Goal: Task Accomplishment & Management: Use online tool/utility

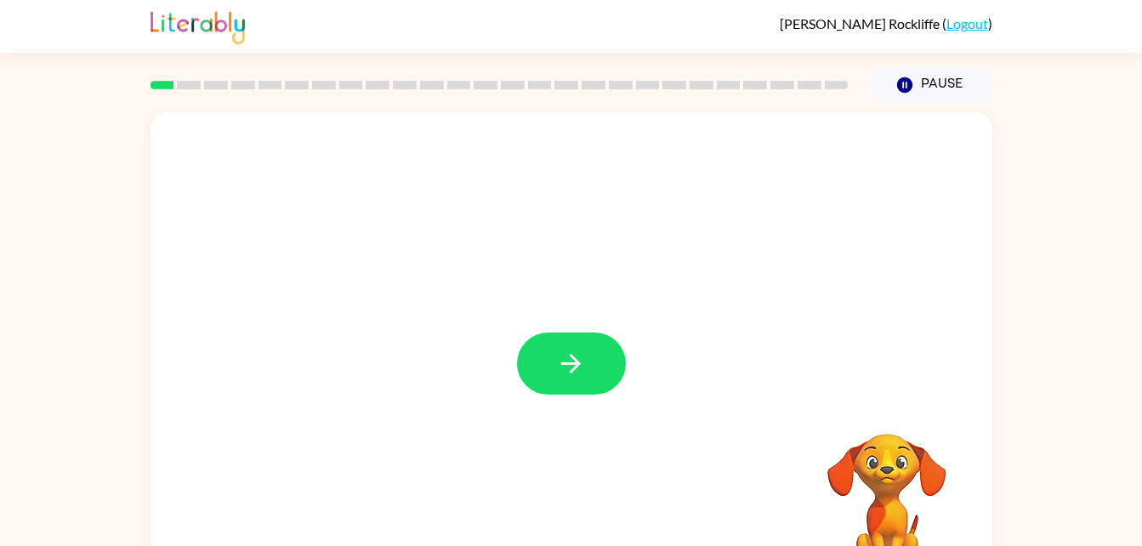
click at [886, 504] on video "Your browser must support playing .mp4 files to use Literably. Please try using…" at bounding box center [887, 492] width 170 height 170
click at [880, 486] on video "Your browser must support playing .mp4 files to use Literably. Please try using…" at bounding box center [887, 492] width 170 height 170
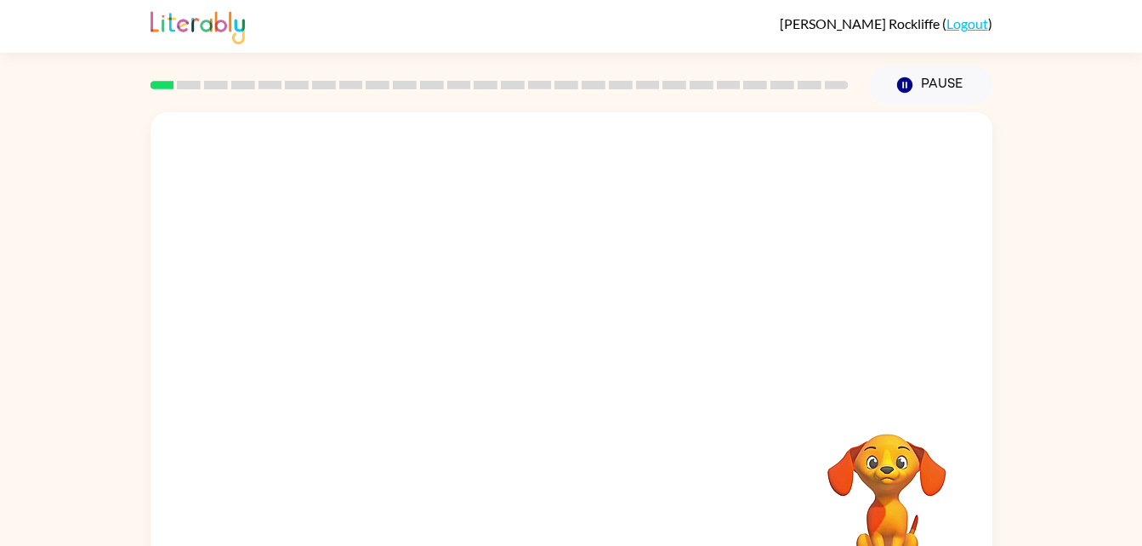
click at [880, 486] on video "Your browser must support playing .mp4 files to use Literably. Please try using…" at bounding box center [887, 492] width 170 height 170
click at [881, 484] on video "Your browser must support playing .mp4 files to use Literably. Please try using…" at bounding box center [887, 492] width 170 height 170
click at [573, 373] on icon "button" at bounding box center [571, 364] width 30 height 30
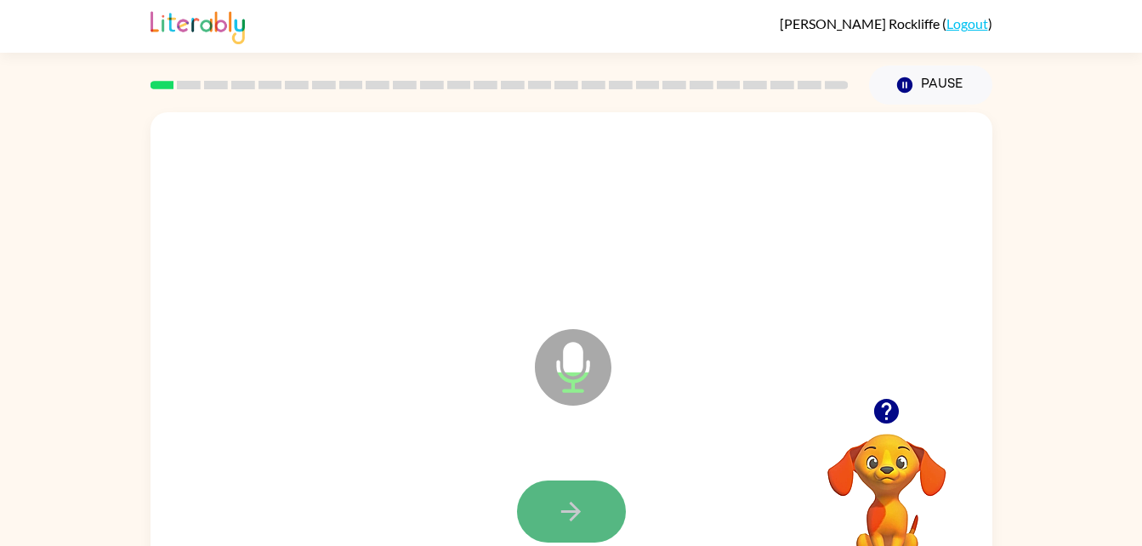
click at [569, 500] on icon "button" at bounding box center [571, 512] width 30 height 30
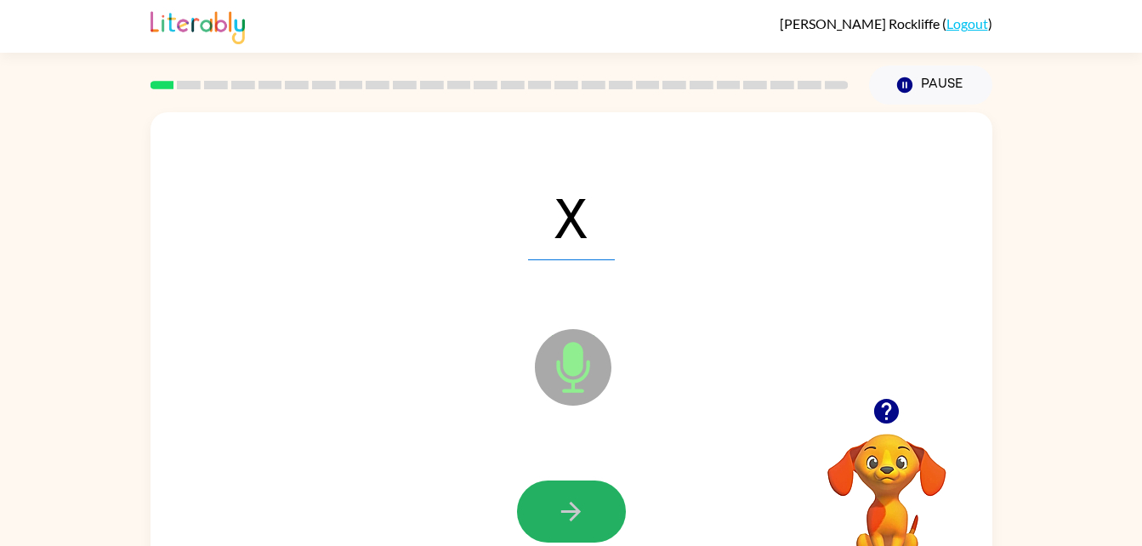
click at [569, 500] on icon "button" at bounding box center [571, 512] width 30 height 30
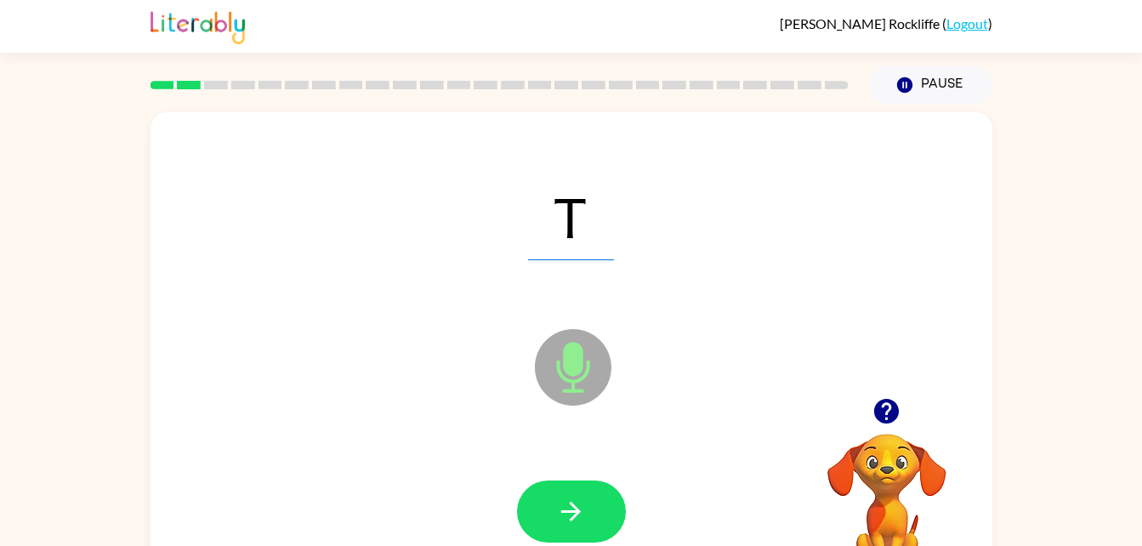
click at [570, 522] on icon "button" at bounding box center [571, 512] width 30 height 30
click at [895, 404] on icon "button" at bounding box center [887, 411] width 25 height 25
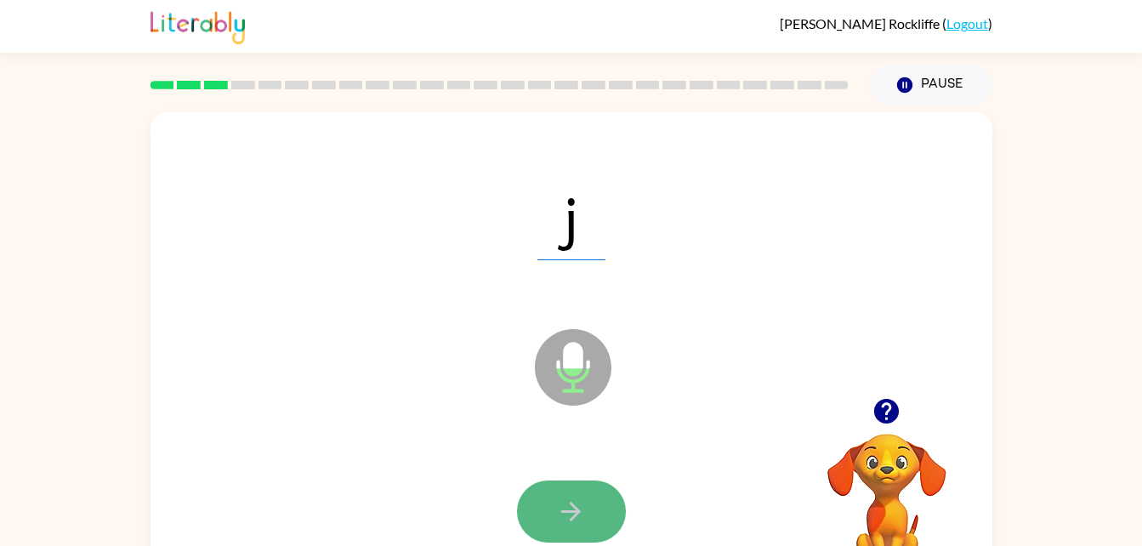
click at [576, 499] on icon "button" at bounding box center [571, 512] width 30 height 30
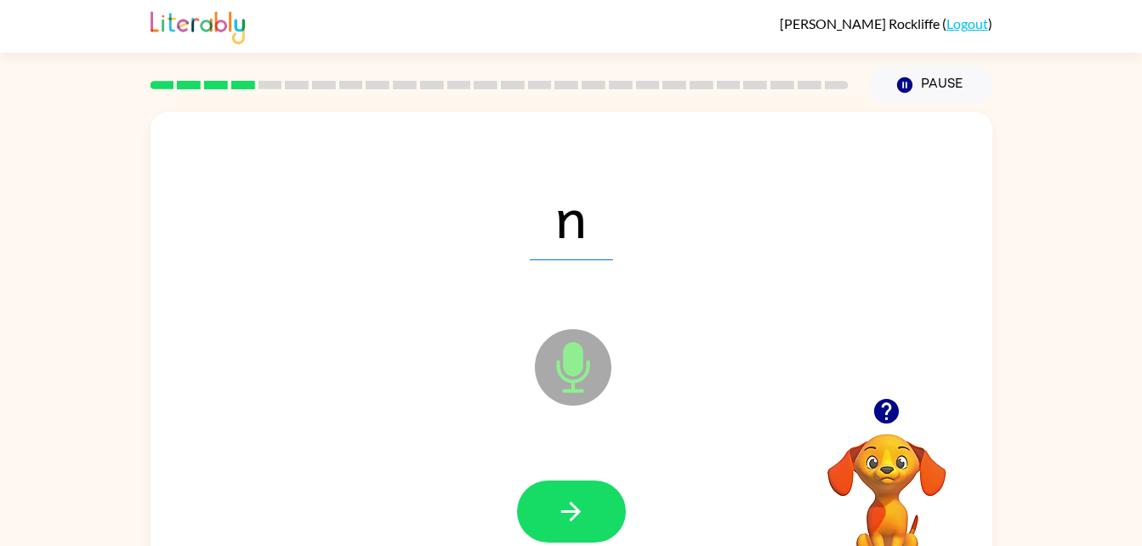
click at [576, 499] on icon "button" at bounding box center [571, 512] width 30 height 30
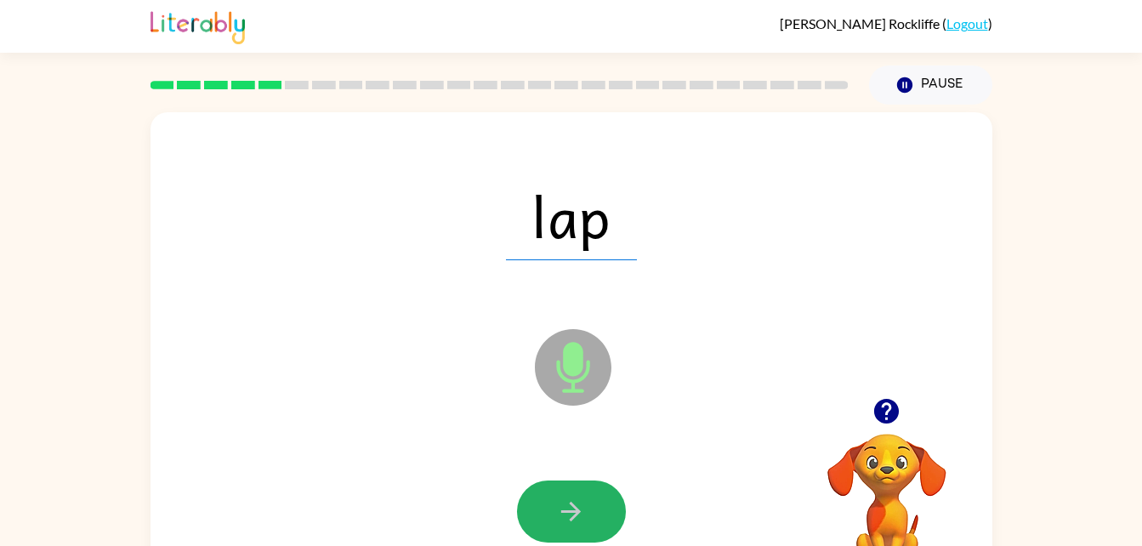
click at [576, 499] on icon "button" at bounding box center [571, 512] width 30 height 30
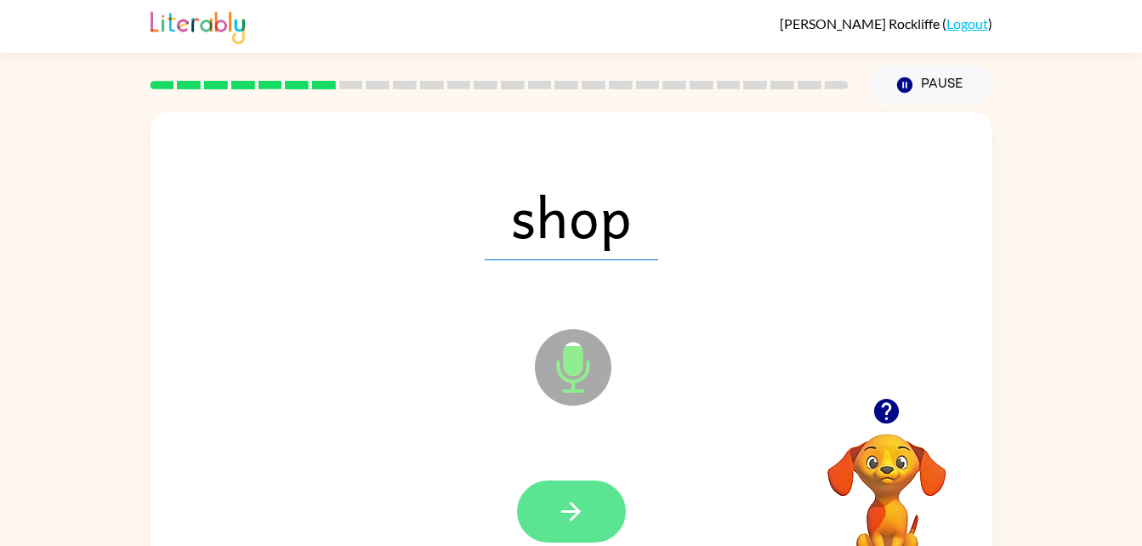
click at [556, 539] on button "button" at bounding box center [571, 512] width 109 height 62
click at [592, 525] on button "button" at bounding box center [571, 512] width 109 height 62
click at [563, 504] on icon "button" at bounding box center [571, 512] width 30 height 30
click at [585, 499] on icon "button" at bounding box center [571, 512] width 30 height 30
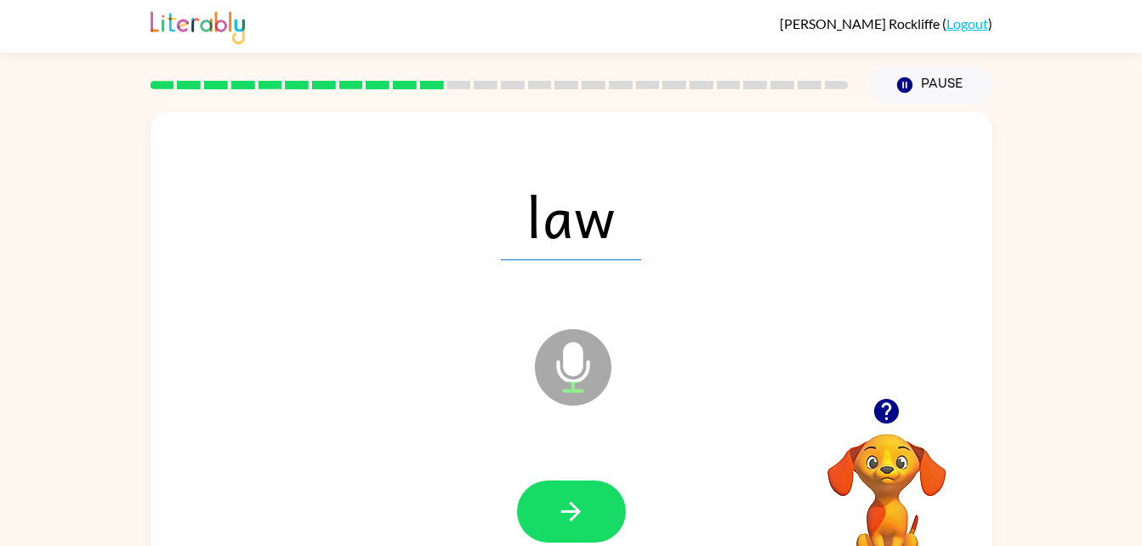
click at [562, 268] on icon at bounding box center [573, 329] width 43 height 128
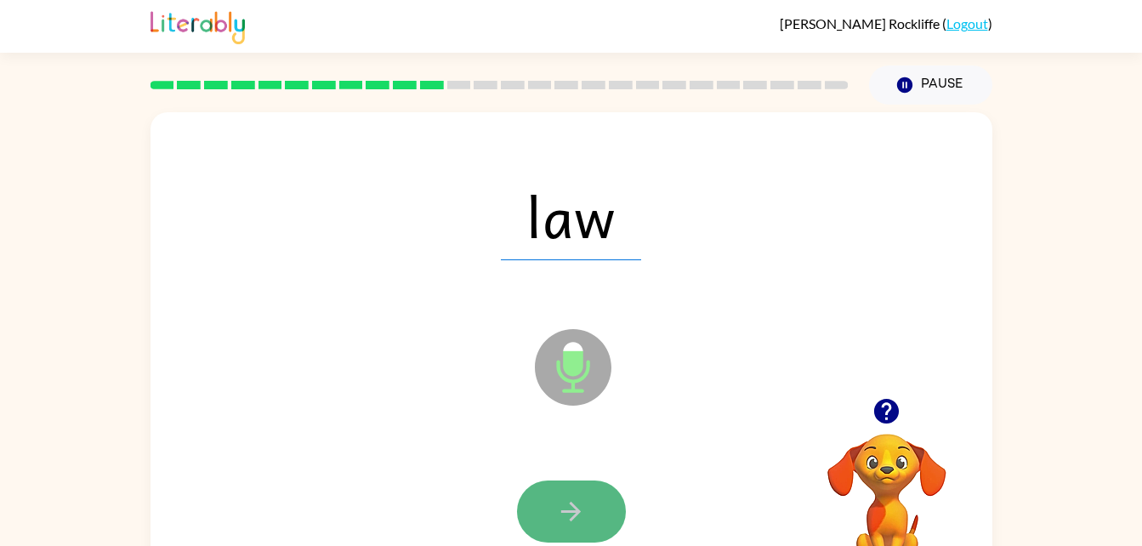
click at [558, 519] on icon "button" at bounding box center [571, 512] width 30 height 30
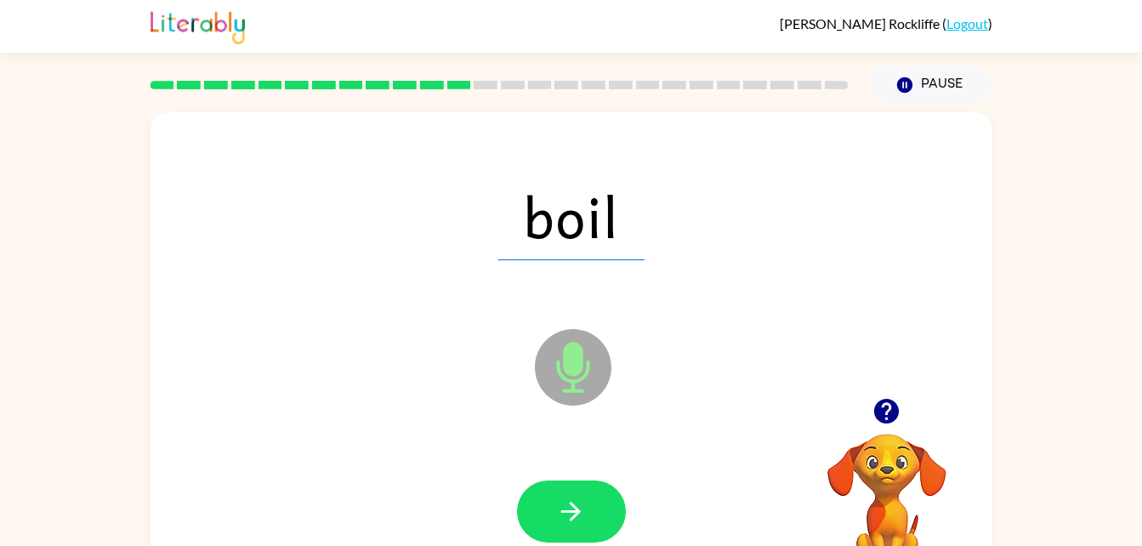
click at [576, 499] on icon "button" at bounding box center [571, 512] width 30 height 30
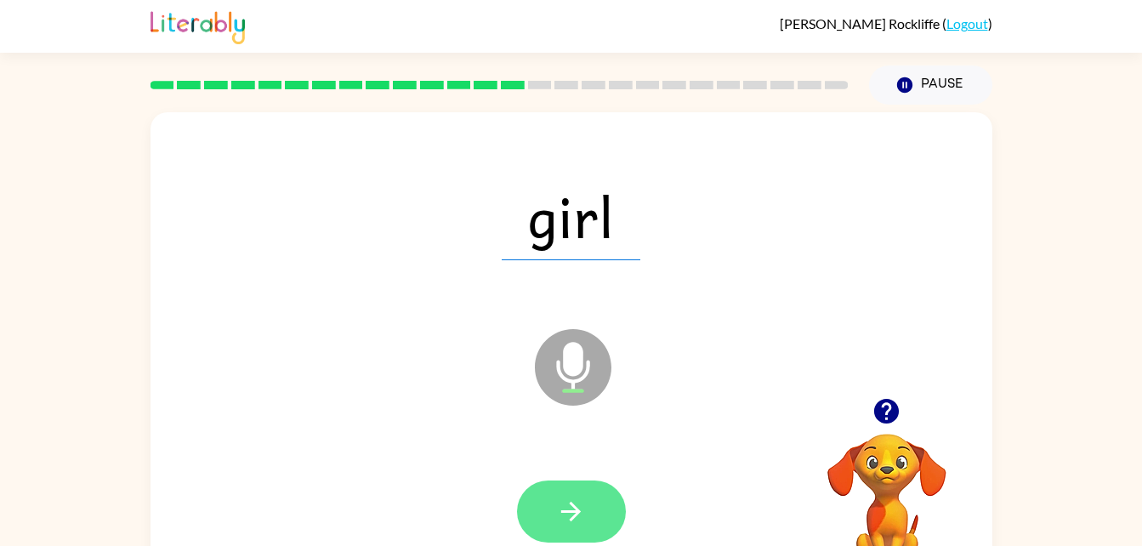
click at [561, 508] on icon "button" at bounding box center [571, 512] width 30 height 30
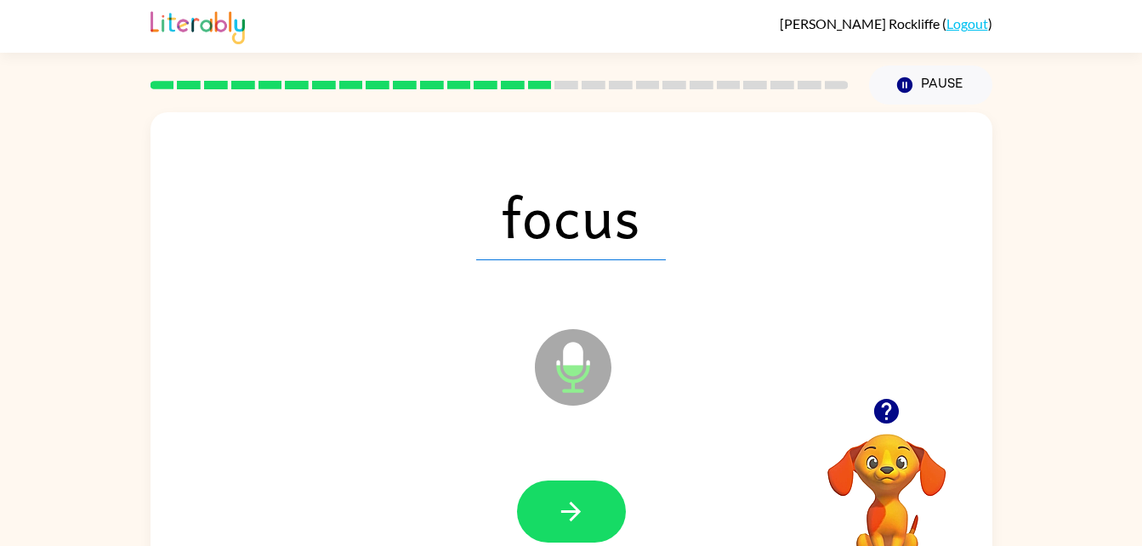
click at [629, 282] on div "focus" at bounding box center [572, 216] width 808 height 140
click at [630, 277] on div "focus" at bounding box center [572, 216] width 808 height 140
click at [641, 277] on div "focus" at bounding box center [572, 216] width 808 height 140
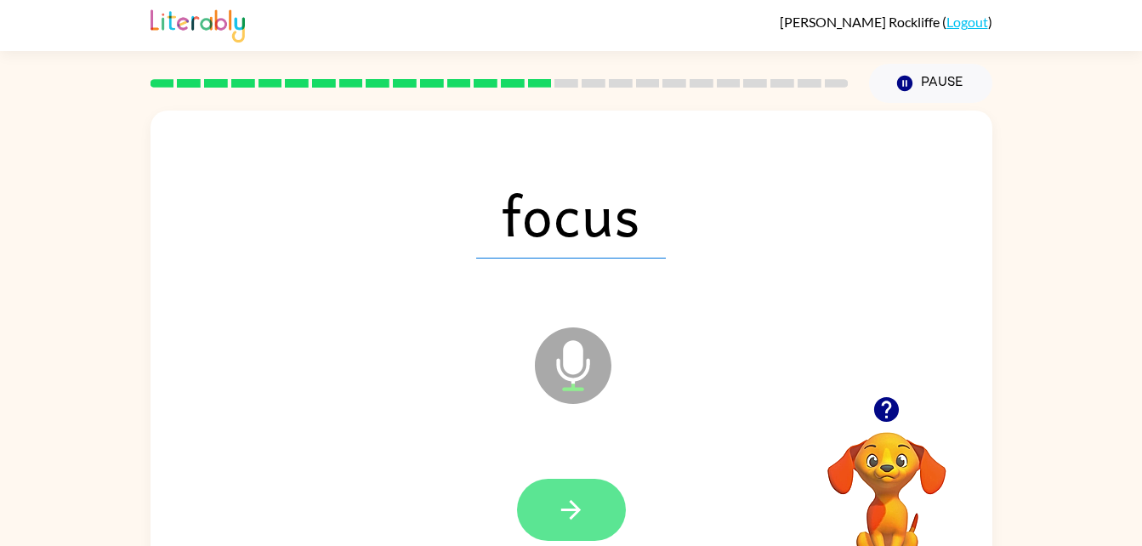
click at [568, 498] on icon "button" at bounding box center [571, 510] width 30 height 30
click at [586, 497] on button "button" at bounding box center [571, 510] width 109 height 62
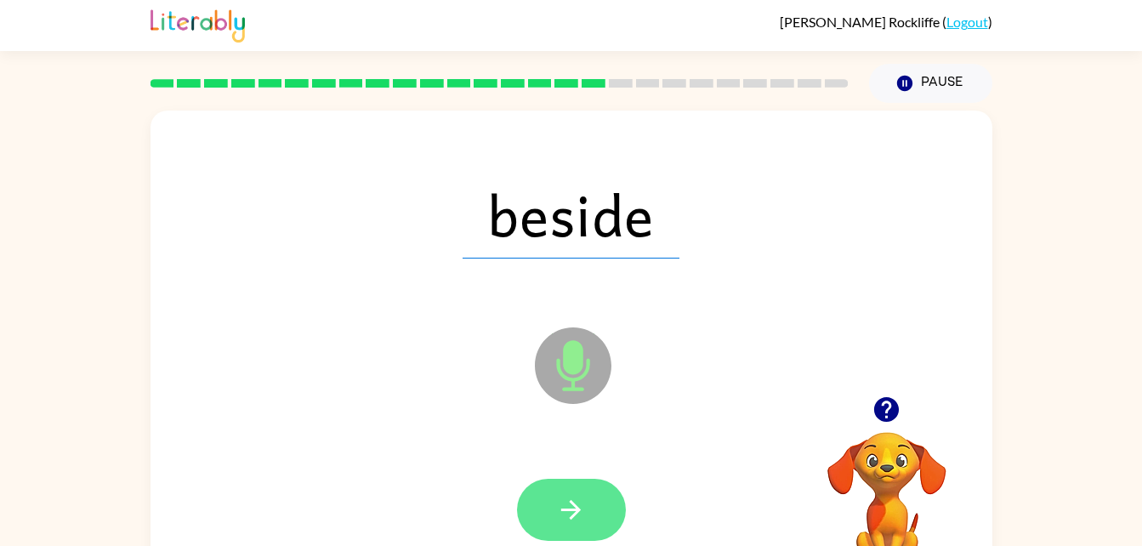
click at [572, 519] on icon "button" at bounding box center [571, 510] width 20 height 20
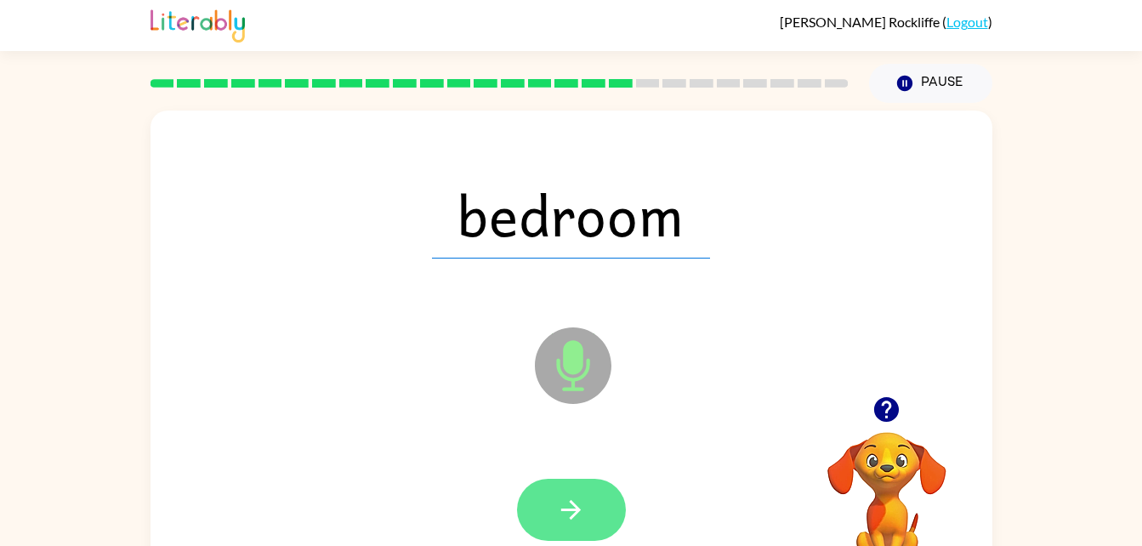
click at [541, 516] on button "button" at bounding box center [571, 510] width 109 height 62
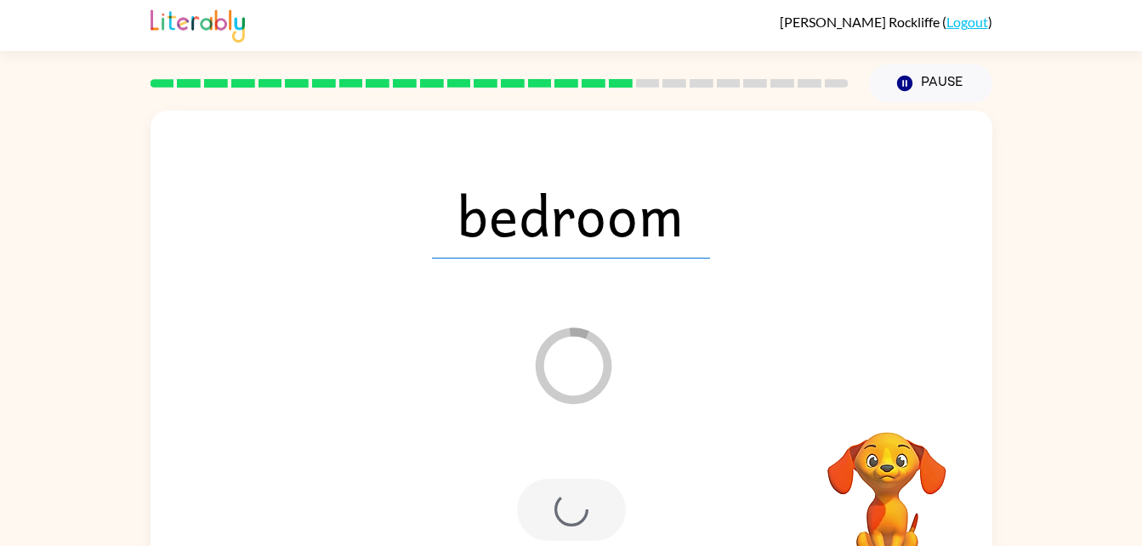
click at [606, 497] on div at bounding box center [571, 510] width 109 height 62
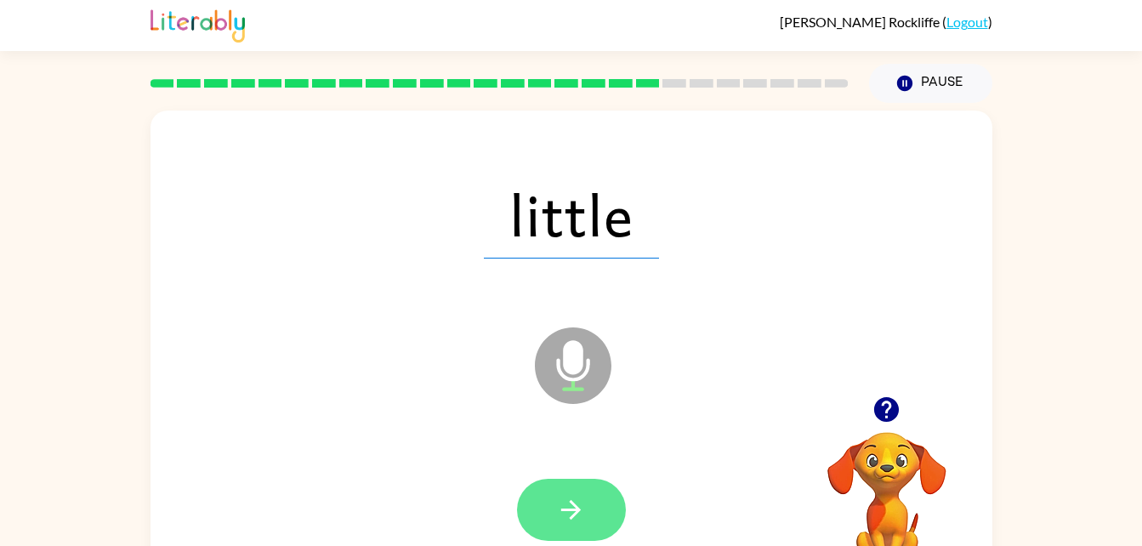
click at [598, 498] on button "button" at bounding box center [571, 510] width 109 height 62
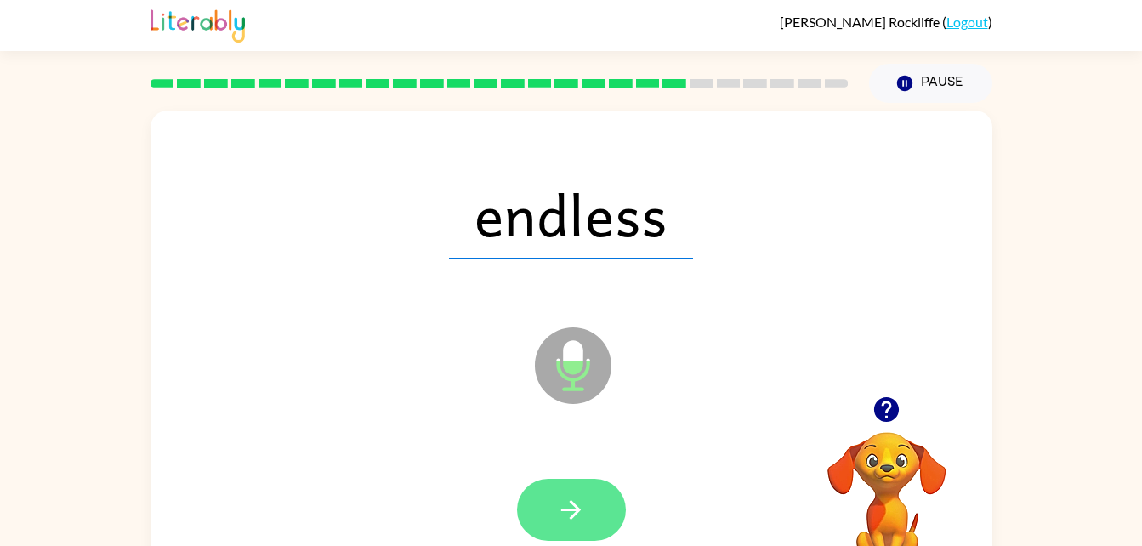
click at [594, 501] on button "button" at bounding box center [571, 510] width 109 height 62
click at [580, 501] on icon "button" at bounding box center [571, 510] width 30 height 30
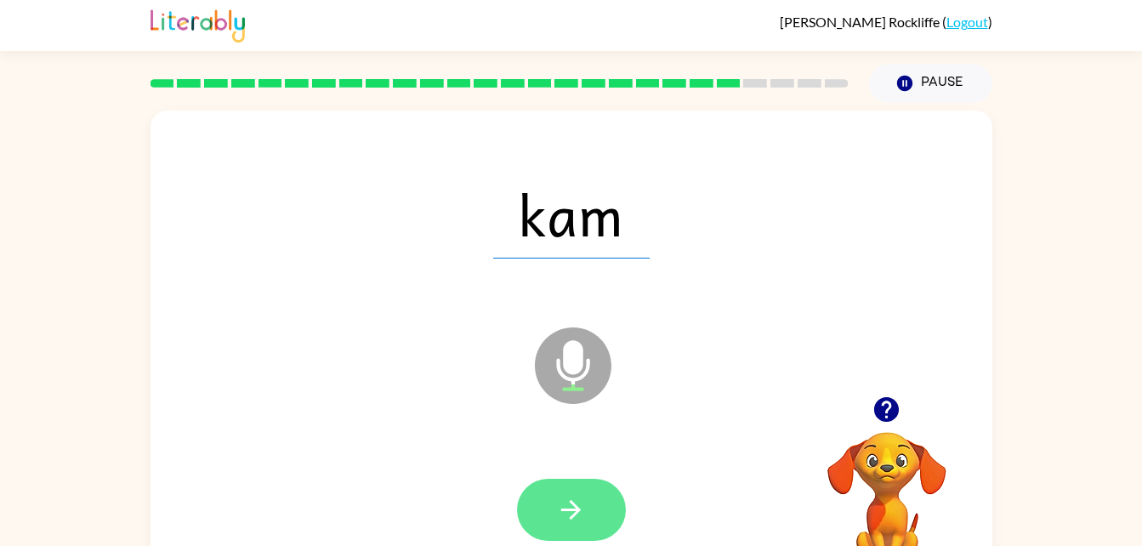
click at [586, 495] on button "button" at bounding box center [571, 510] width 109 height 62
click at [590, 504] on button "button" at bounding box center [571, 510] width 109 height 62
click at [584, 499] on icon "button" at bounding box center [571, 510] width 30 height 30
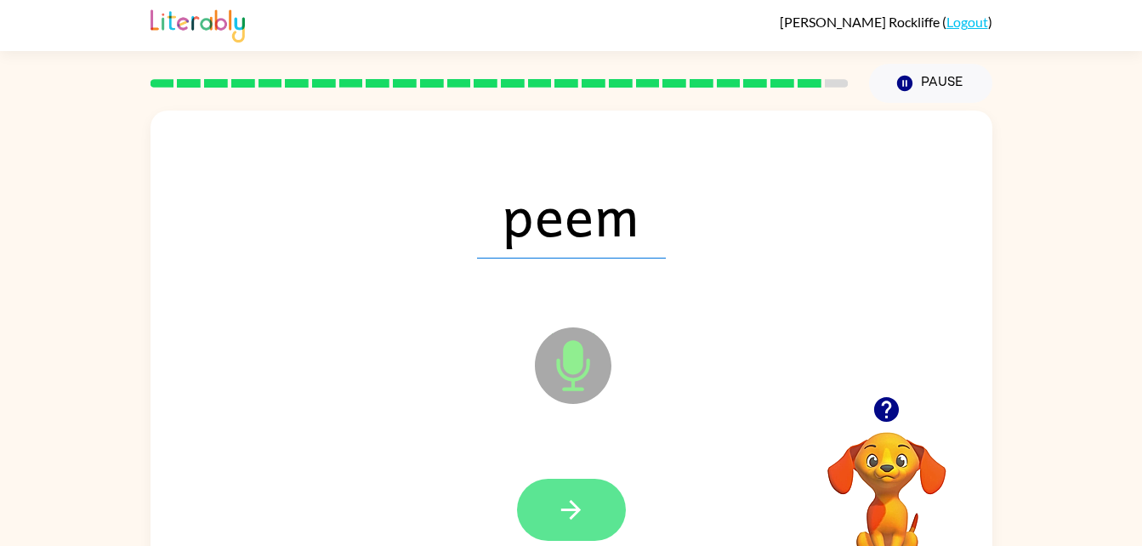
click at [597, 503] on button "button" at bounding box center [571, 510] width 109 height 62
click at [597, 499] on div at bounding box center [571, 510] width 109 height 62
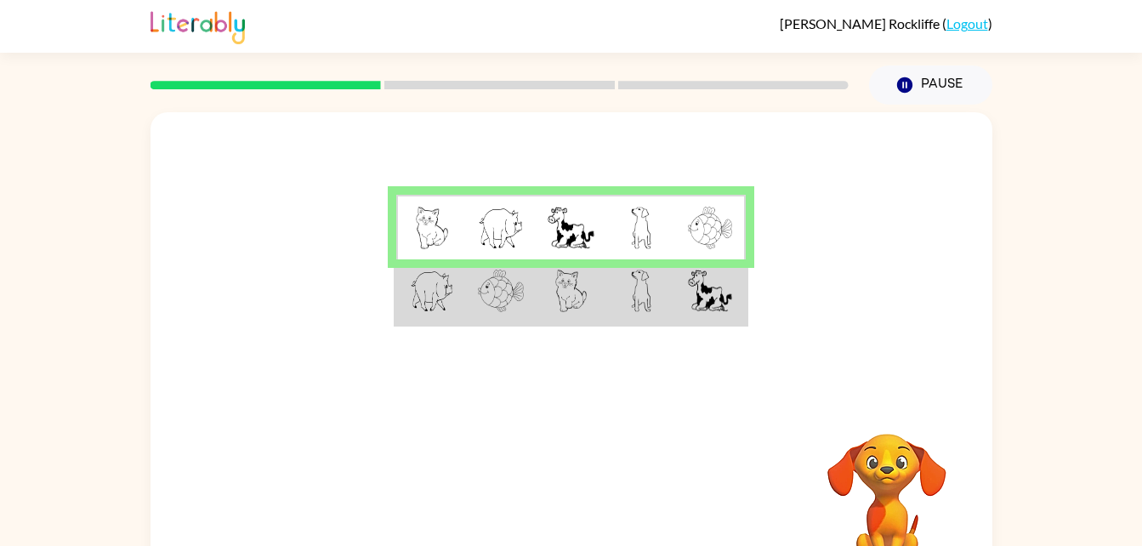
click at [641, 293] on img at bounding box center [641, 291] width 20 height 43
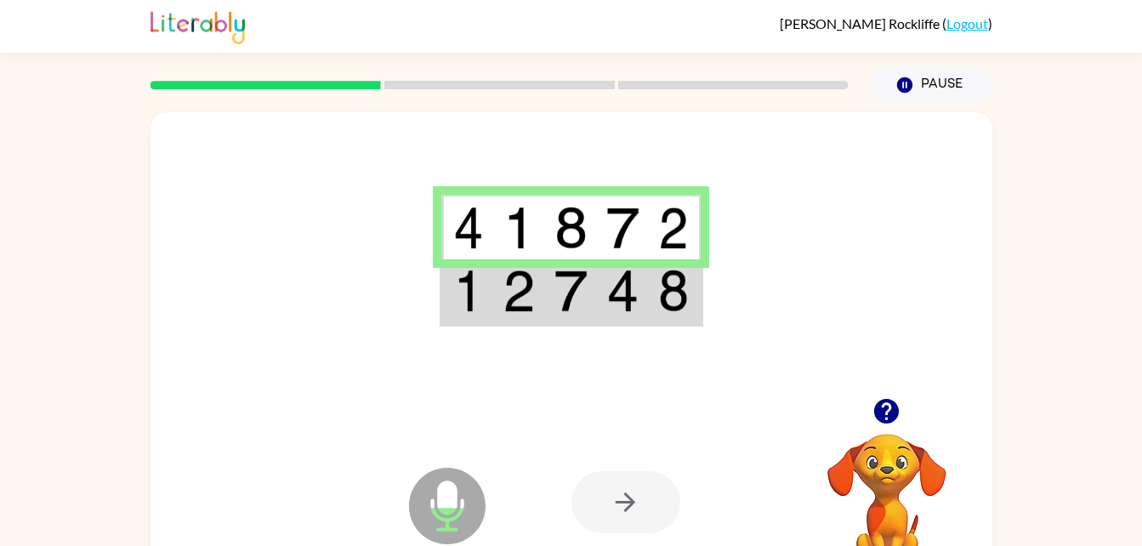
click at [661, 318] on td at bounding box center [675, 292] width 52 height 66
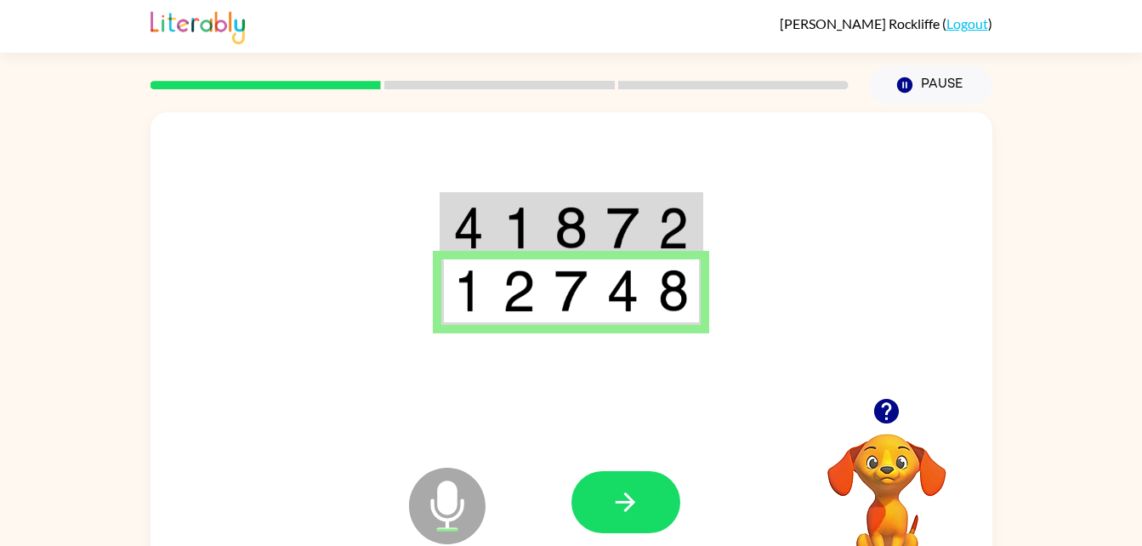
click at [663, 284] on img at bounding box center [673, 291] width 31 height 43
click at [625, 493] on icon "button" at bounding box center [626, 502] width 30 height 30
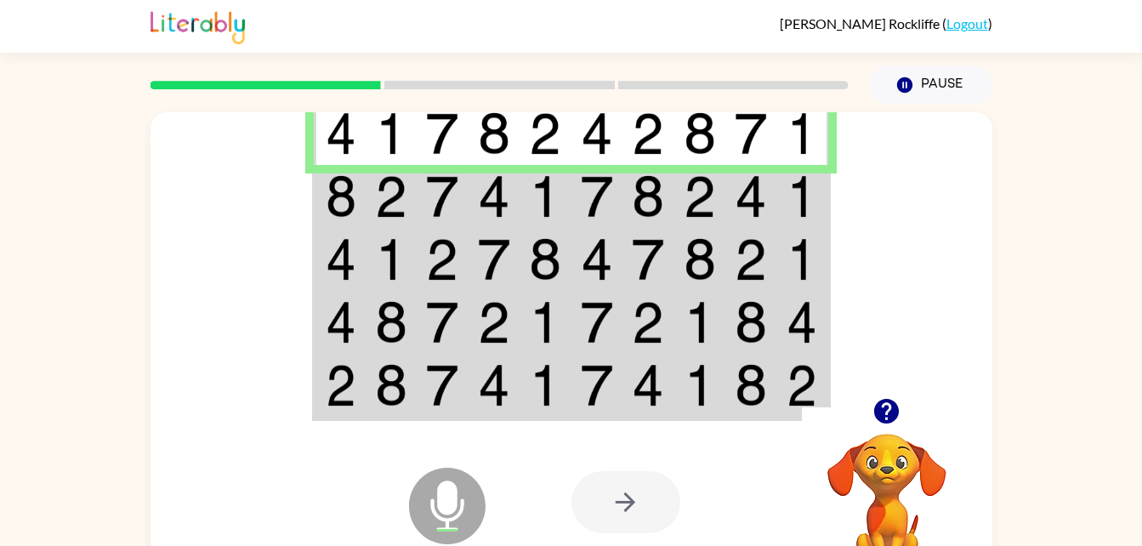
click at [646, 190] on img at bounding box center [648, 196] width 32 height 43
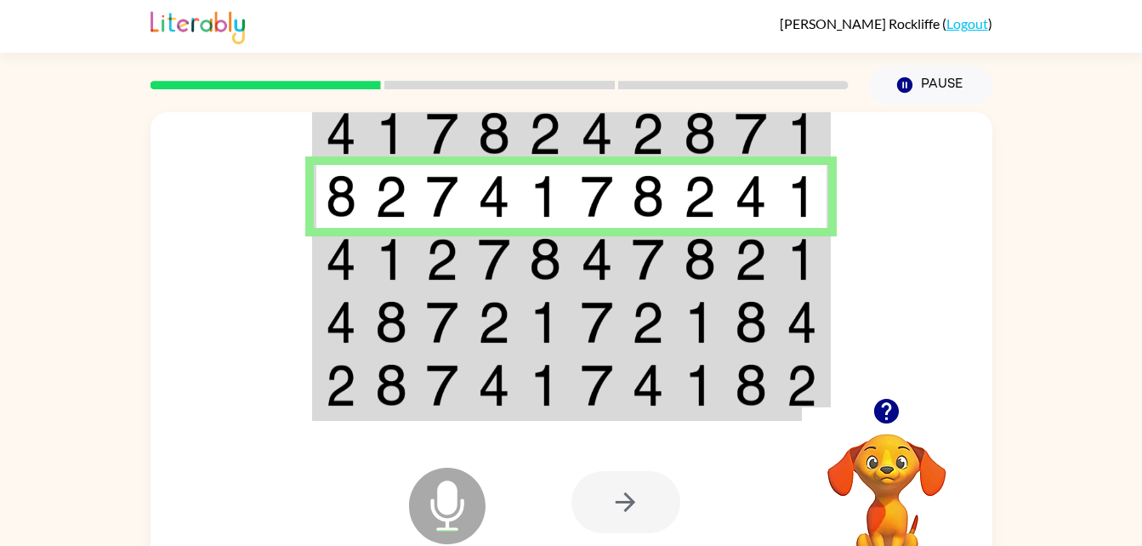
click at [459, 265] on td at bounding box center [443, 259] width 52 height 63
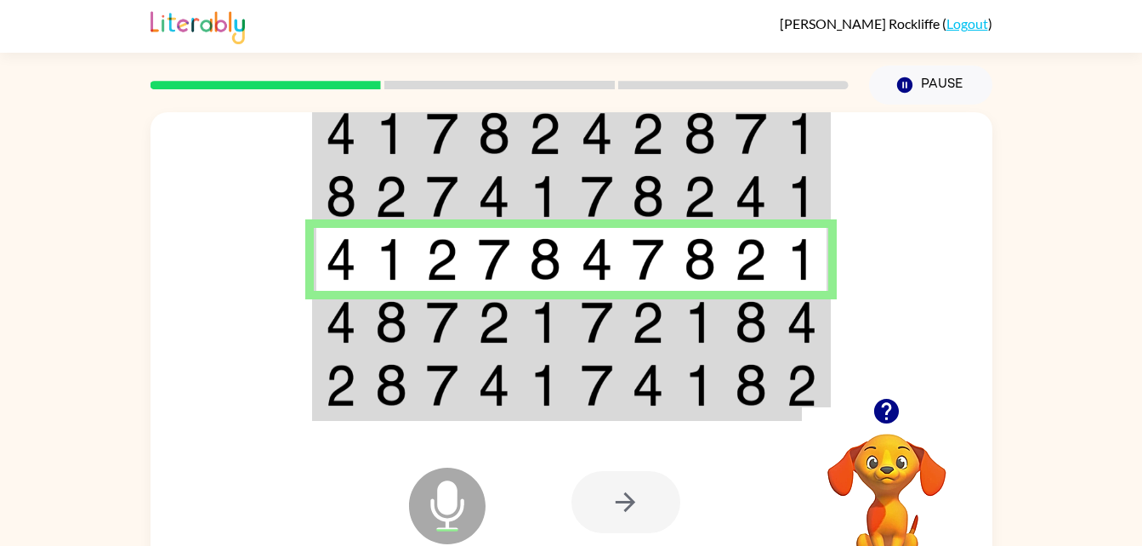
click at [450, 329] on img at bounding box center [442, 322] width 32 height 43
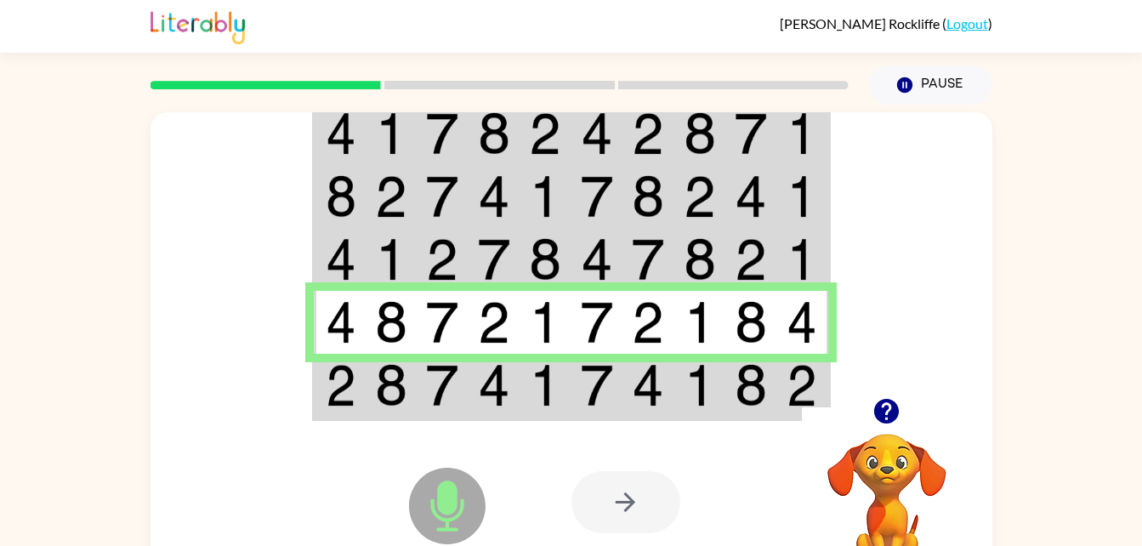
click at [687, 331] on img at bounding box center [700, 322] width 32 height 43
click at [806, 352] on td at bounding box center [804, 322] width 52 height 63
click at [512, 398] on td at bounding box center [495, 387] width 52 height 66
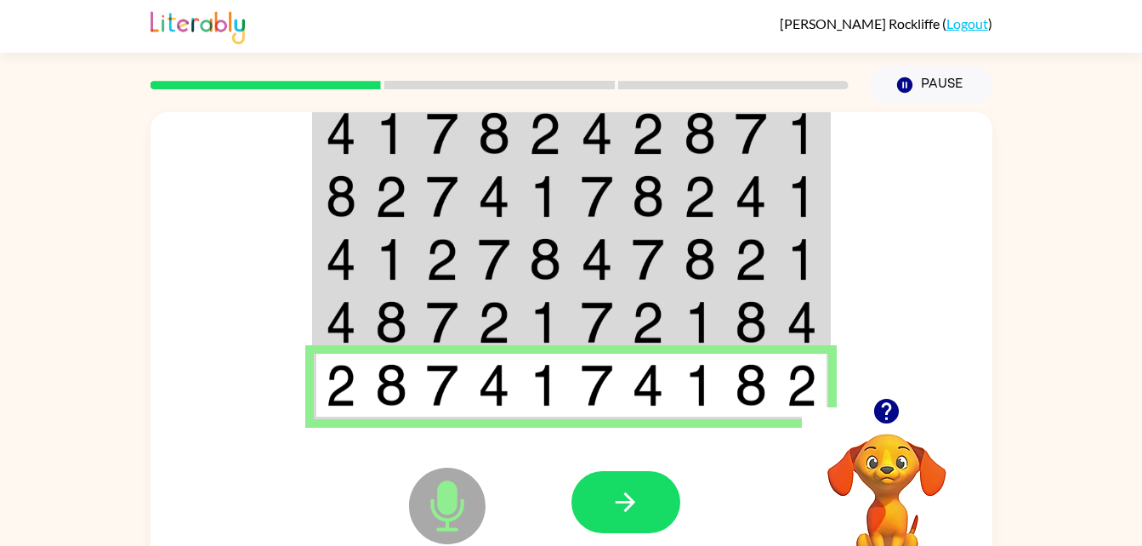
click at [342, 432] on div "Microphone The Microphone is here when it is your turn to talk" at bounding box center [405, 463] width 169 height 113
click at [630, 501] on icon "button" at bounding box center [626, 502] width 30 height 30
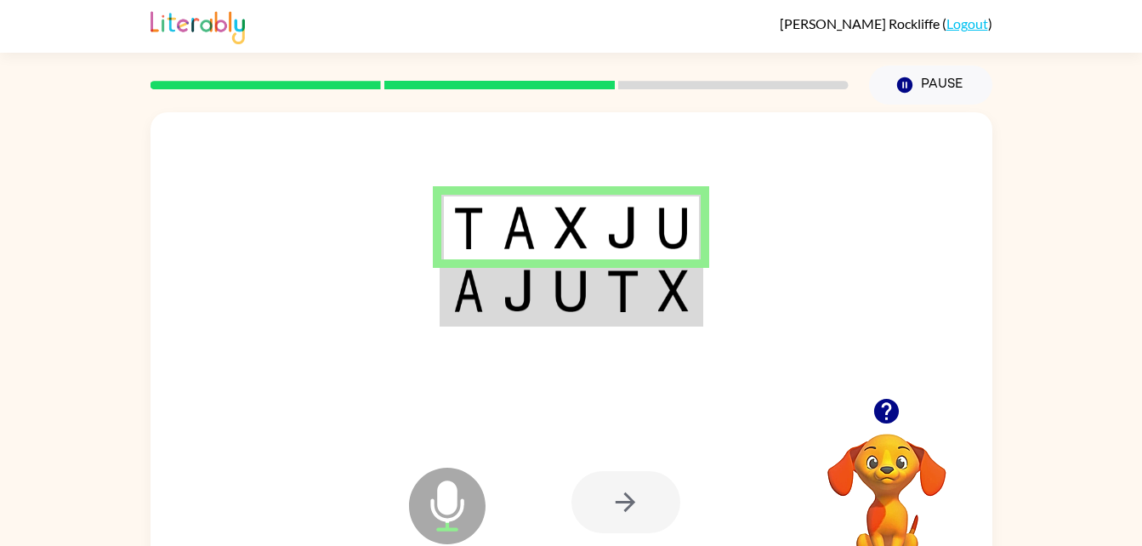
click at [581, 293] on img at bounding box center [571, 291] width 32 height 43
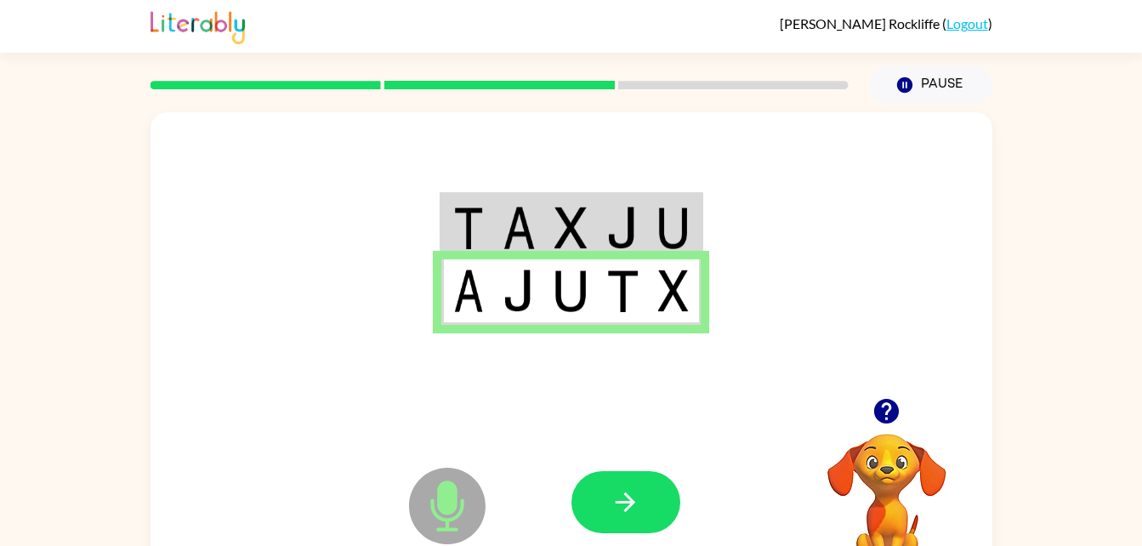
click at [619, 234] on img at bounding box center [623, 228] width 32 height 43
click at [642, 502] on button "button" at bounding box center [626, 502] width 109 height 62
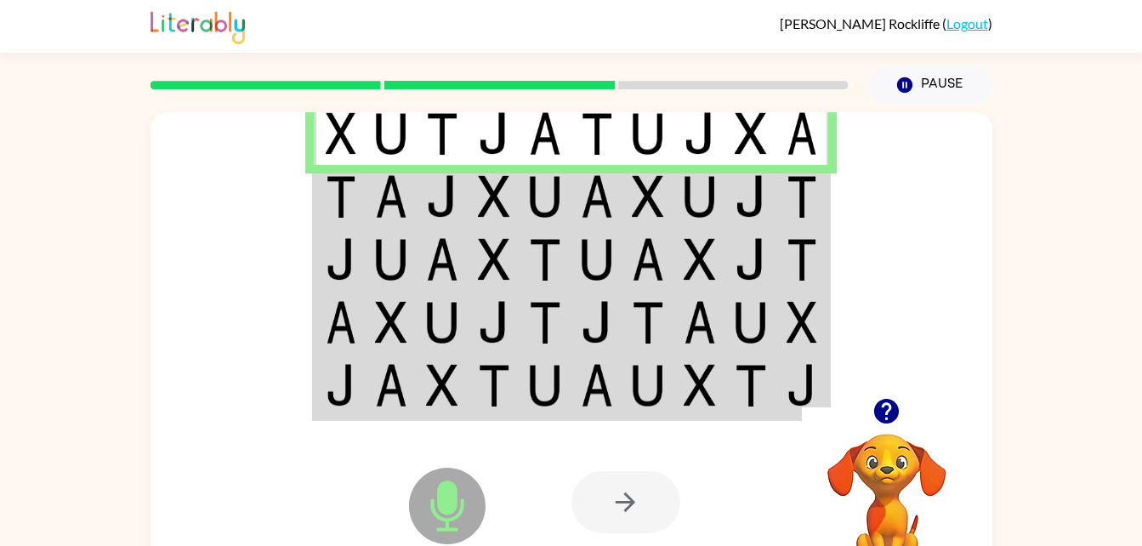
click at [457, 196] on img at bounding box center [442, 196] width 32 height 43
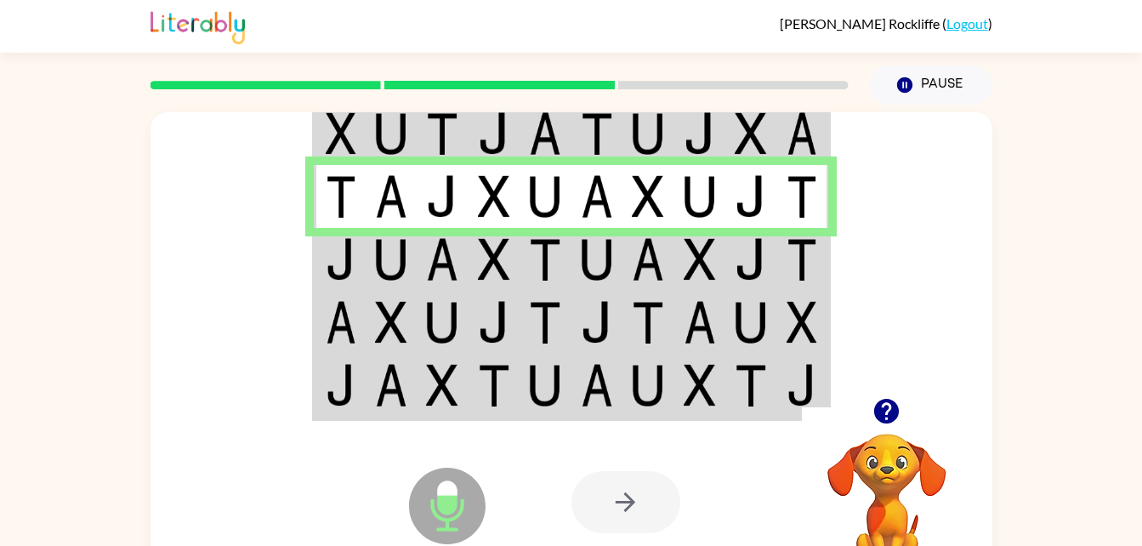
click at [373, 259] on td at bounding box center [392, 259] width 52 height 63
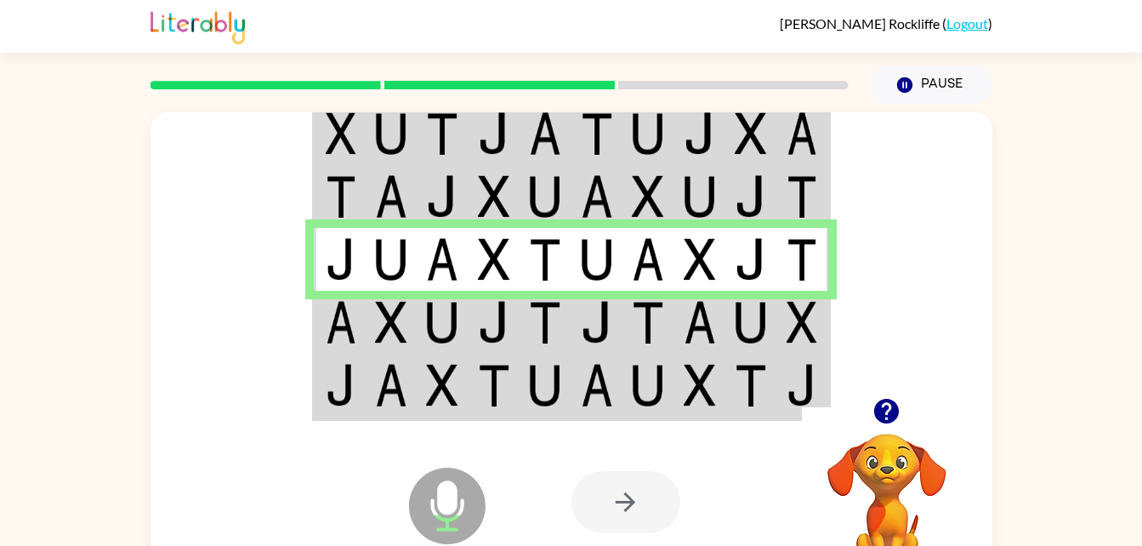
click at [359, 254] on td at bounding box center [340, 259] width 52 height 63
click at [577, 249] on td at bounding box center [598, 259] width 52 height 63
click at [367, 311] on td at bounding box center [392, 322] width 52 height 63
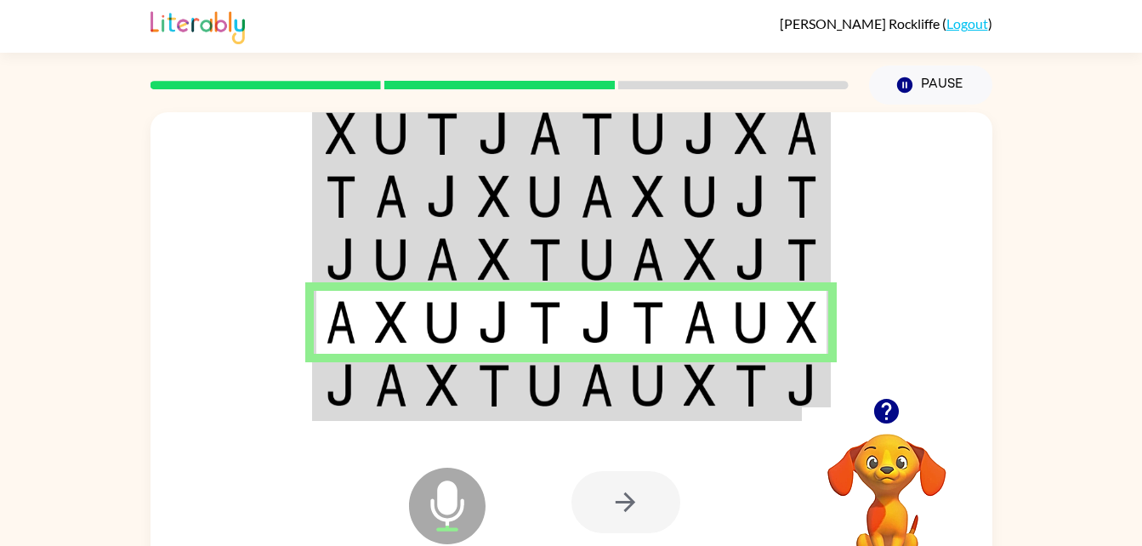
click at [578, 323] on td at bounding box center [598, 322] width 52 height 63
click at [626, 328] on td at bounding box center [649, 322] width 52 height 63
click at [825, 326] on td at bounding box center [804, 322] width 52 height 63
click at [826, 314] on td at bounding box center [804, 322] width 52 height 63
click at [362, 396] on td at bounding box center [340, 387] width 52 height 66
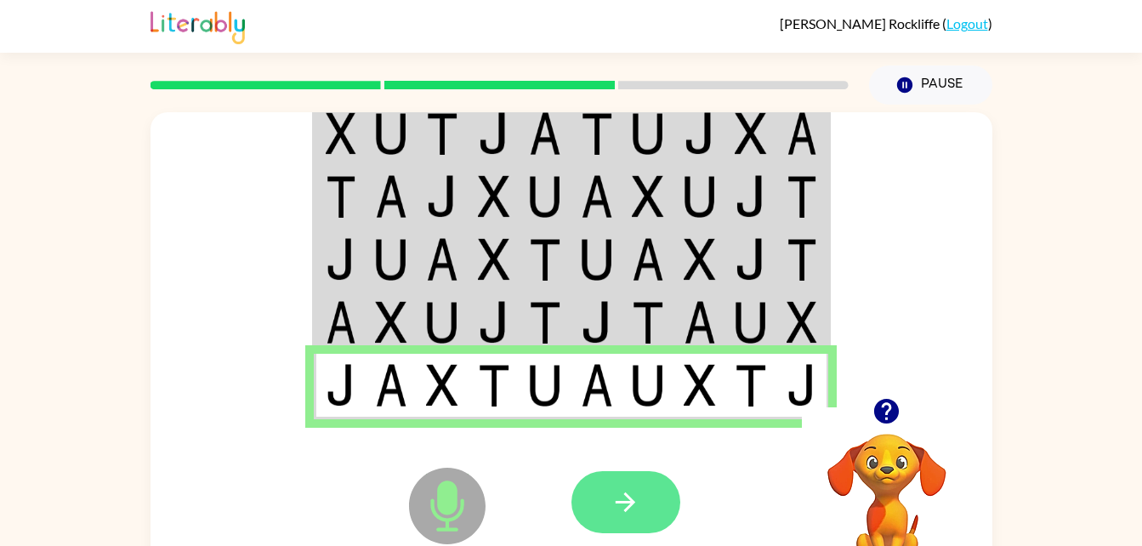
click at [601, 484] on button "button" at bounding box center [626, 502] width 109 height 62
